Goal: Task Accomplishment & Management: Use online tool/utility

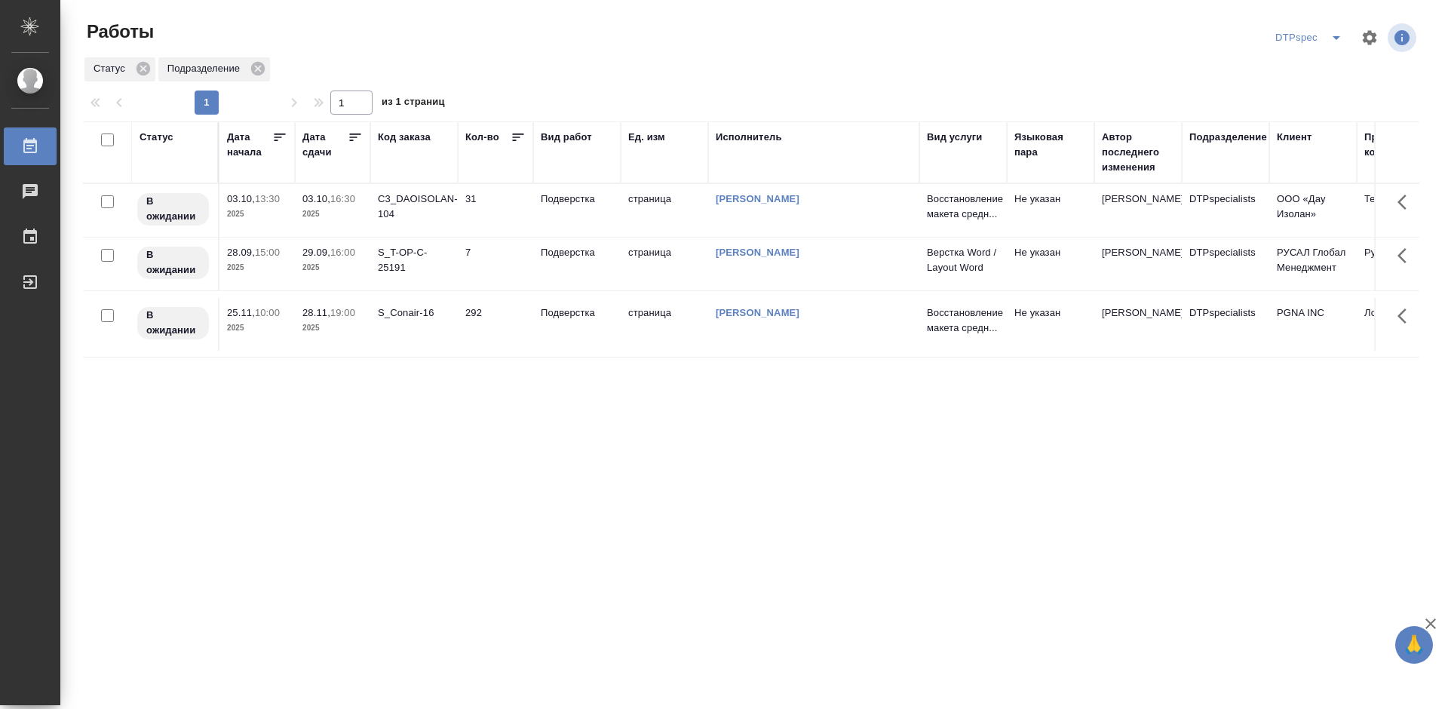
click at [355, 138] on icon at bounding box center [355, 137] width 15 height 15
click at [319, 204] on p "29.09," at bounding box center [316, 198] width 28 height 11
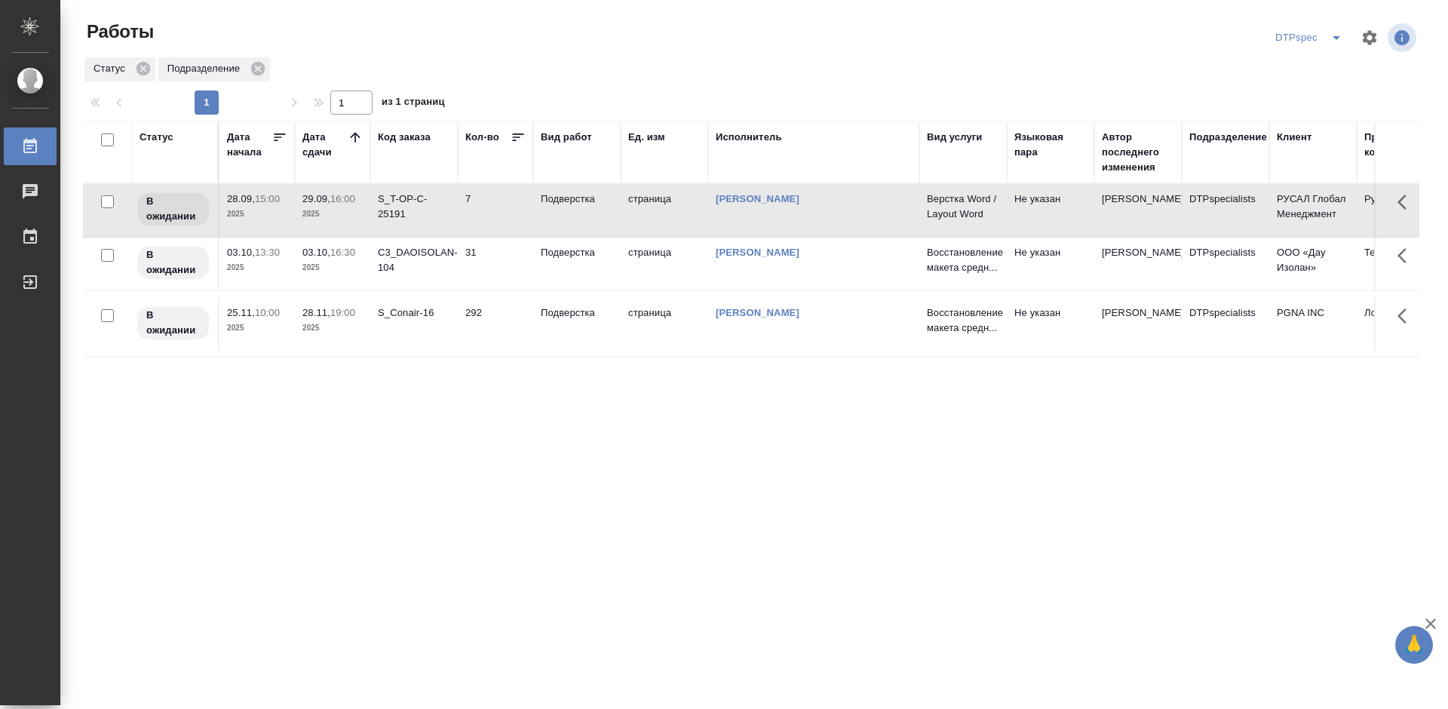
click at [319, 204] on p "29.09," at bounding box center [316, 198] width 28 height 11
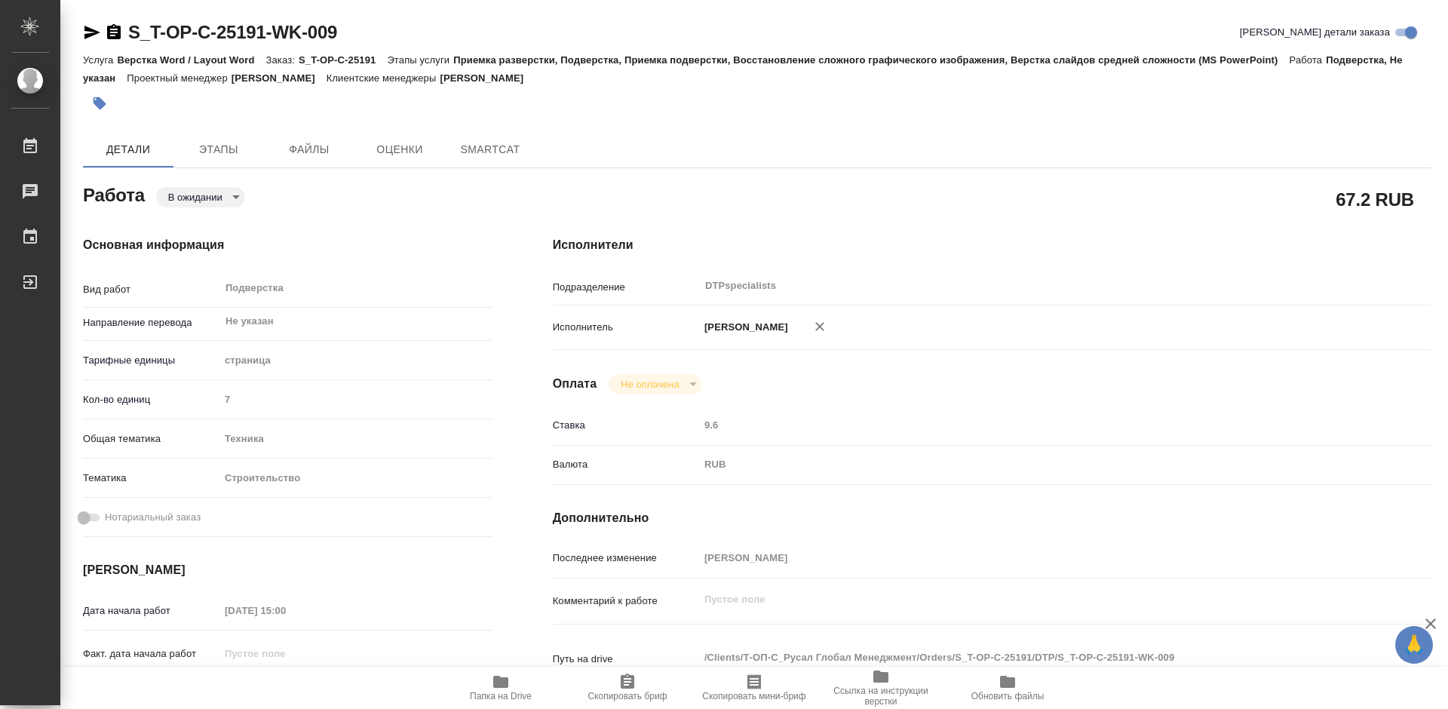
type textarea "x"
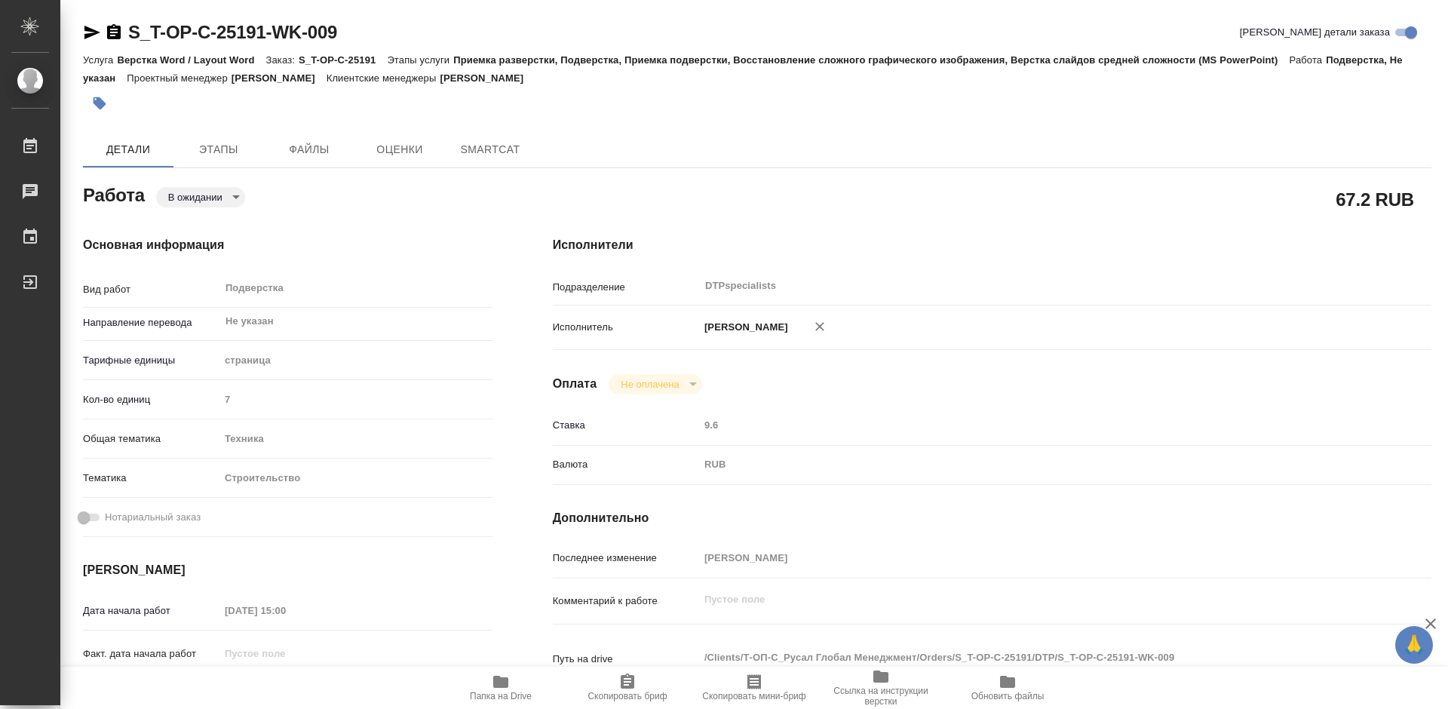
type textarea "x"
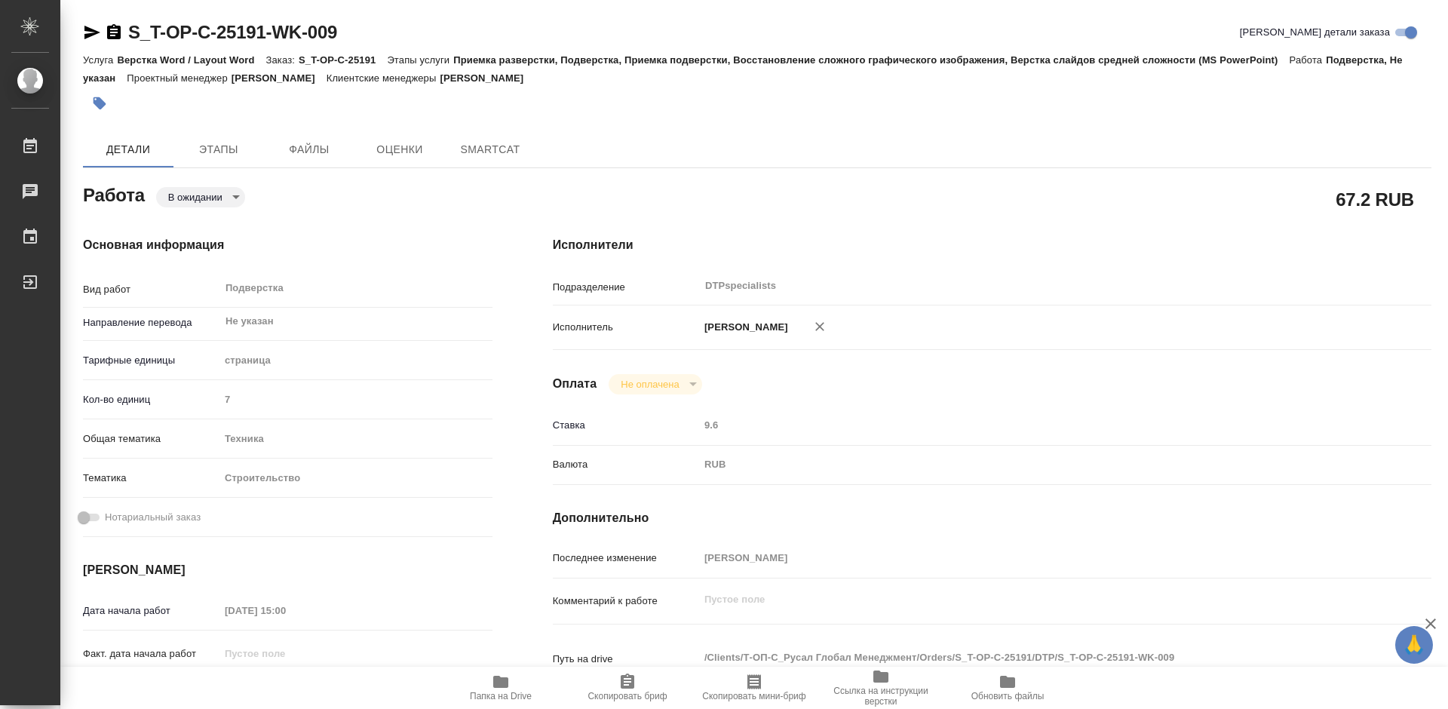
type textarea "x"
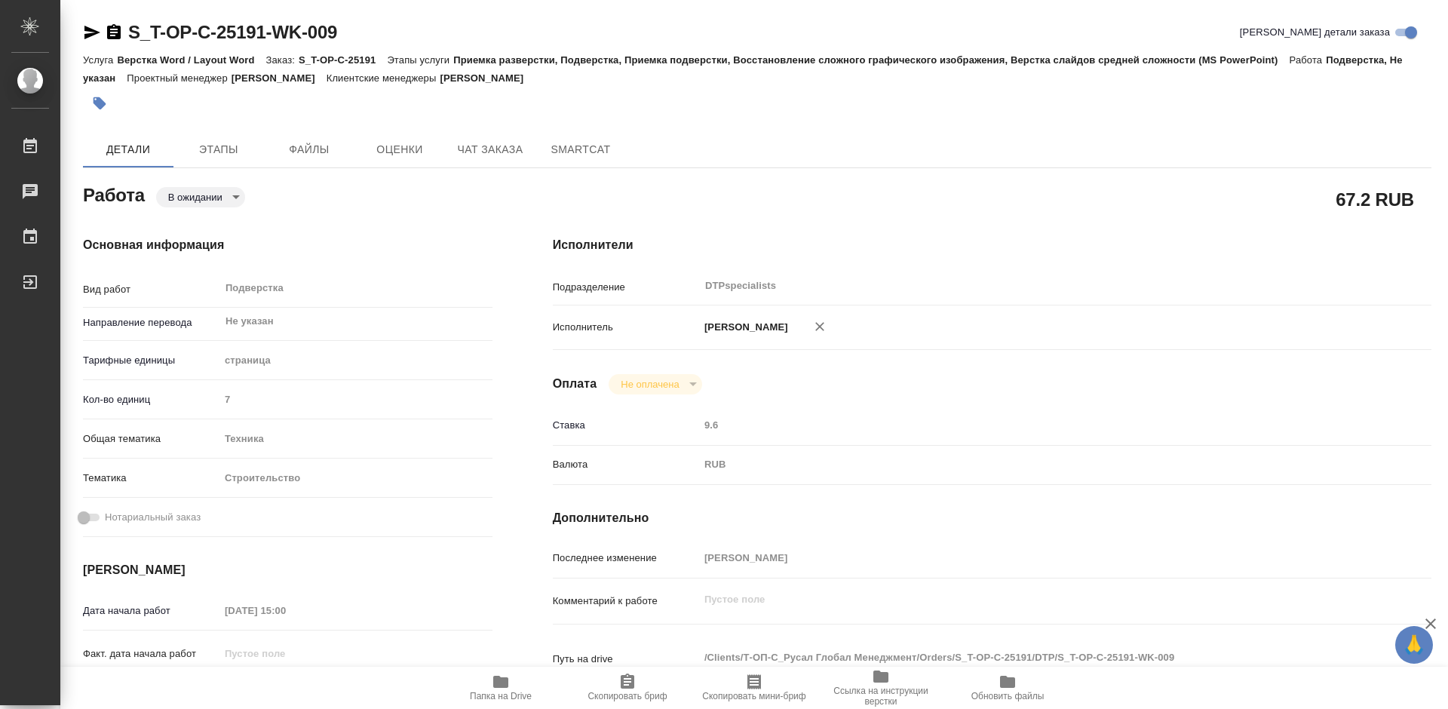
click at [498, 691] on span "Папка на Drive" at bounding box center [501, 696] width 62 height 11
type textarea "x"
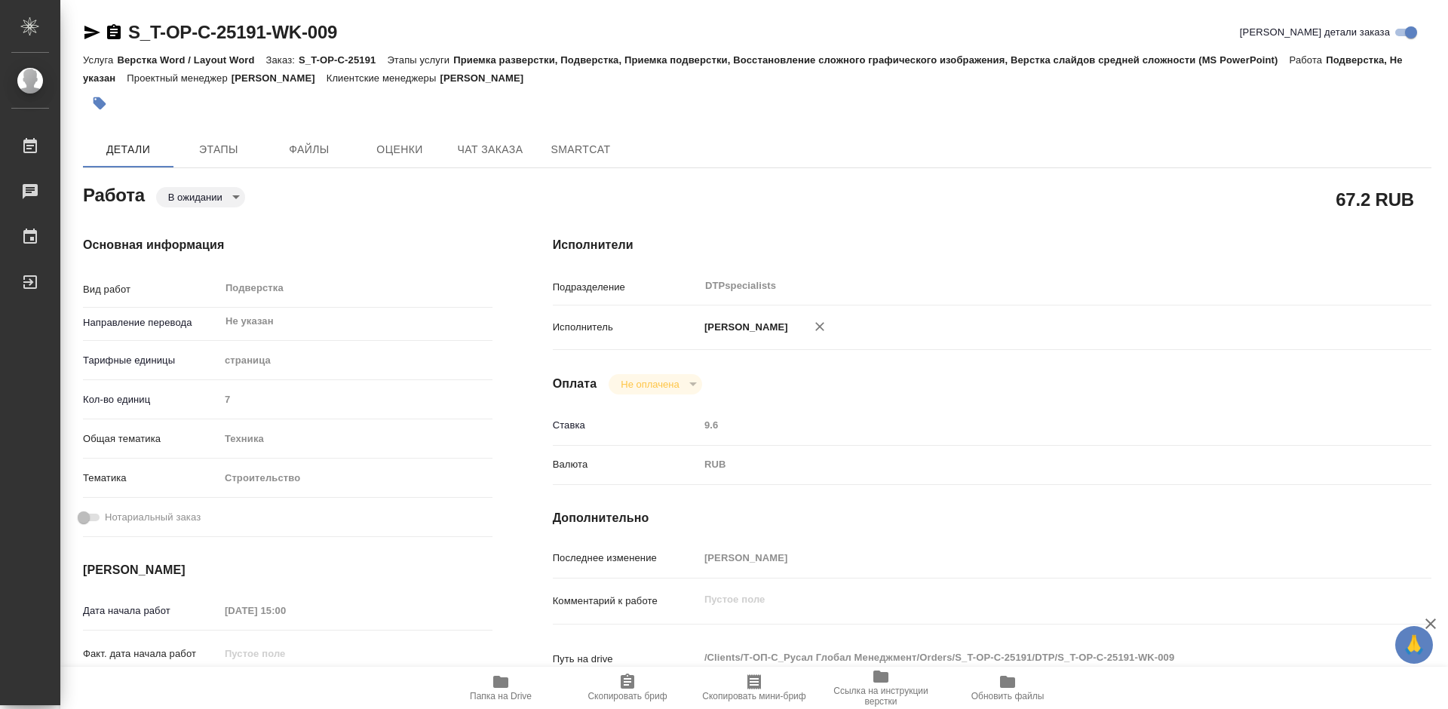
type textarea "x"
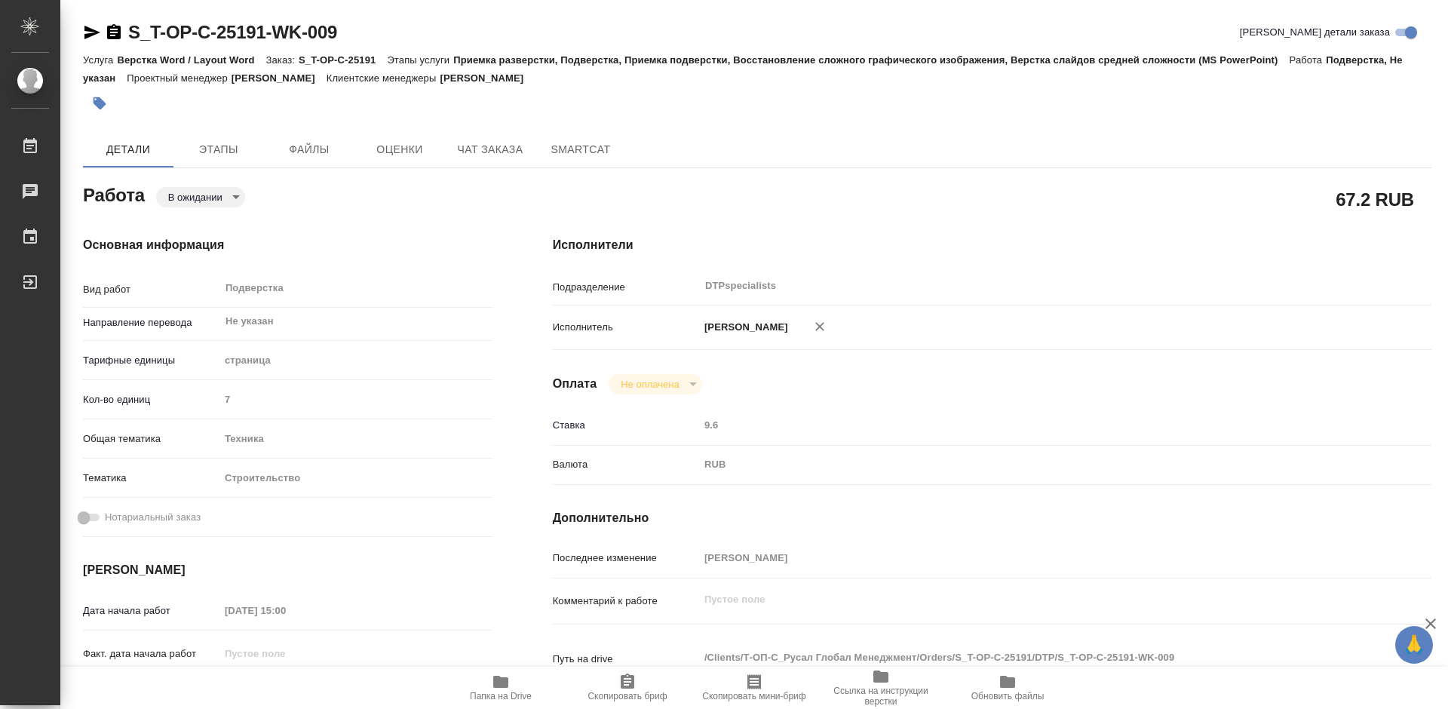
type textarea "x"
click at [491, 146] on span "Чат заказа" at bounding box center [490, 149] width 72 height 19
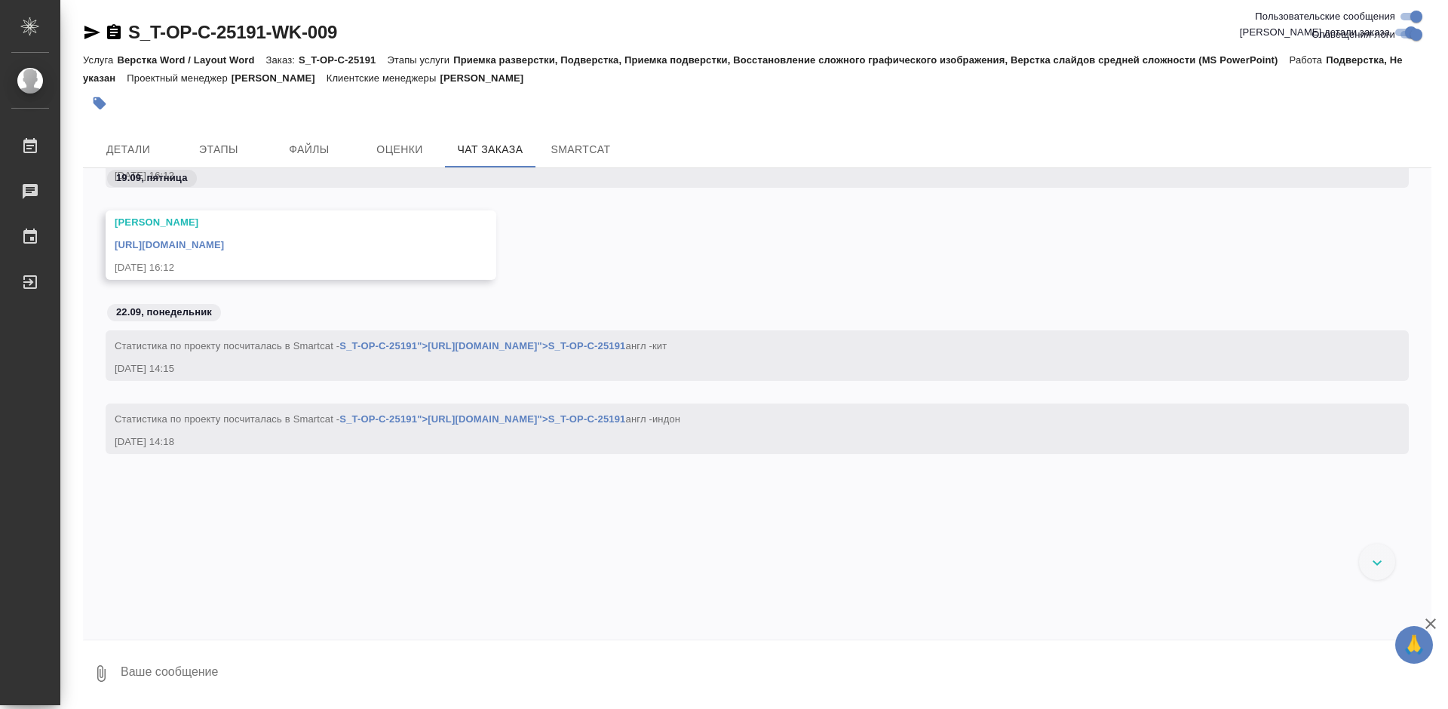
scroll to position [7142, 0]
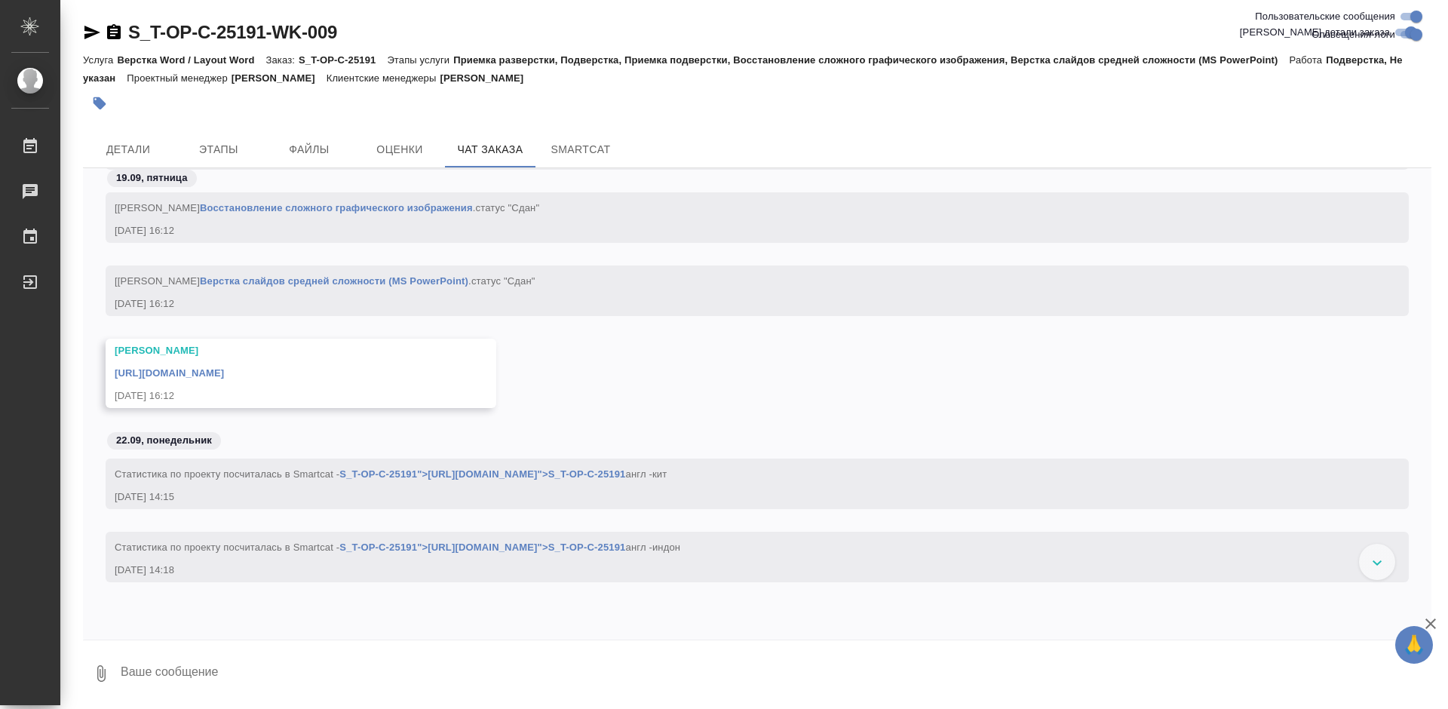
click at [224, 372] on link "[URL][DOMAIN_NAME]" at bounding box center [169, 372] width 109 height 11
